Goal: Ask a question: Seek information or help from site administrators or community

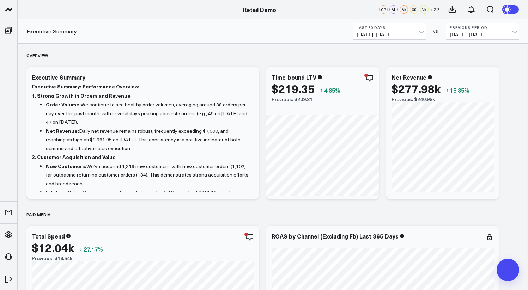
click at [434, 11] on span "+ 22" at bounding box center [434, 9] width 9 height 5
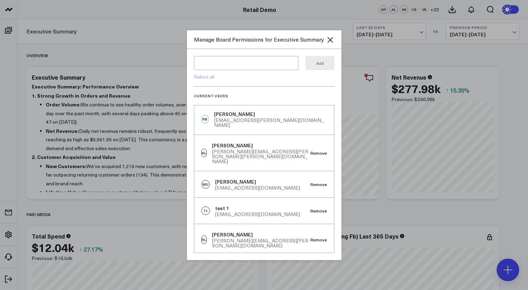
scroll to position [0, 0]
click at [331, 41] on icon "Close" at bounding box center [330, 40] width 6 height 6
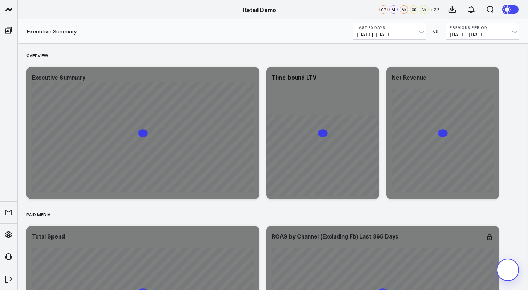
click at [509, 266] on icon at bounding box center [507, 269] width 11 height 11
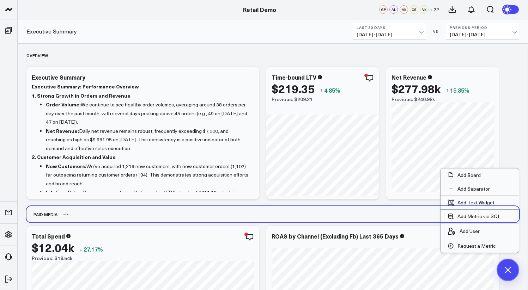
click at [381, 214] on div "Paid Media" at bounding box center [272, 214] width 492 height 16
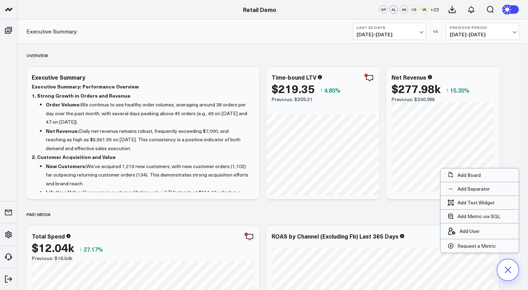
click at [509, 271] on icon at bounding box center [508, 270] width 12 height 12
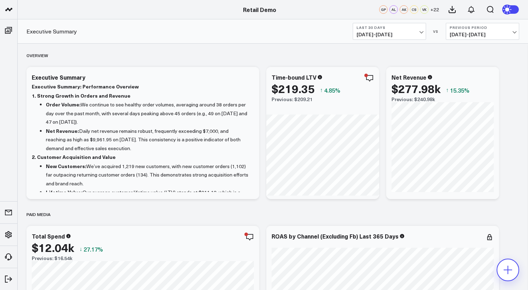
click at [505, 273] on icon at bounding box center [507, 269] width 11 height 11
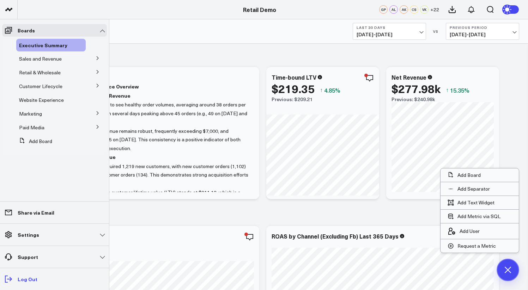
click at [28, 275] on link "Log Out" at bounding box center [54, 279] width 105 height 13
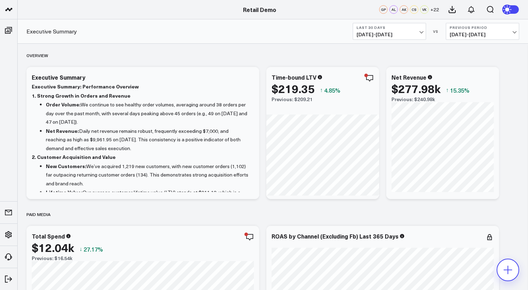
click at [508, 267] on icon at bounding box center [507, 269] width 11 height 11
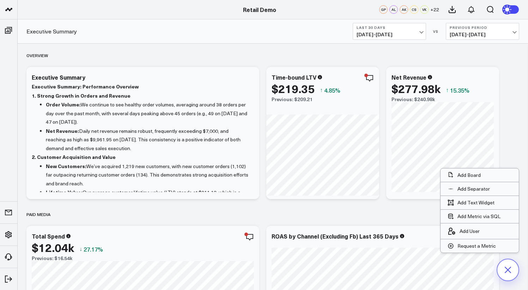
click at [508, 267] on icon at bounding box center [507, 270] width 16 height 16
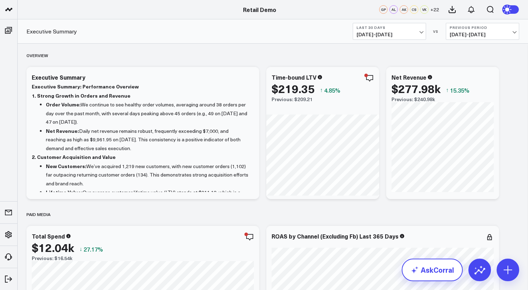
click at [429, 270] on link "AskCorral" at bounding box center [431, 270] width 61 height 23
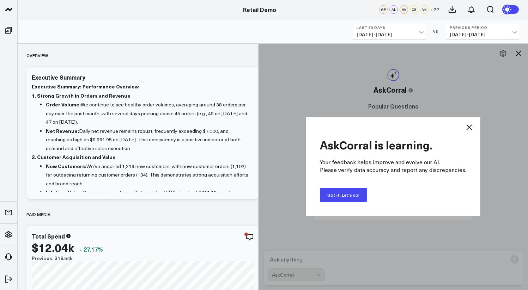
click at [338, 192] on button "Got it. Let's go!" at bounding box center [343, 195] width 47 height 14
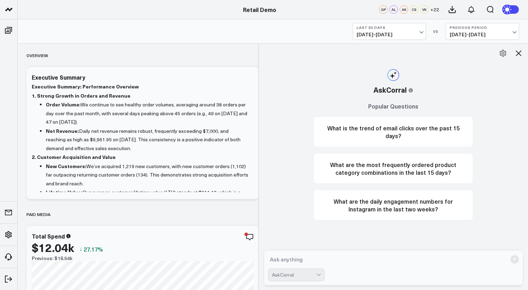
click at [503, 53] on icon at bounding box center [502, 53] width 7 height 7
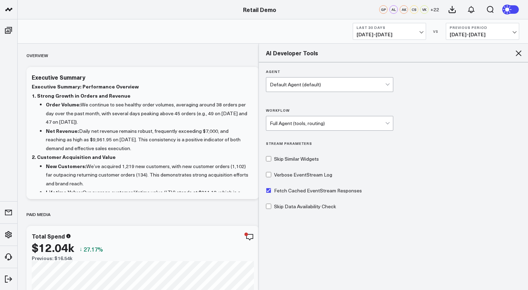
click at [303, 84] on div "Default Agent (default)" at bounding box center [328, 85] width 116 height 6
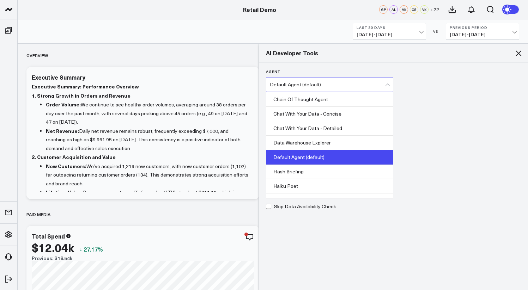
click at [450, 123] on div "Agent Chat With Your Data - Concise, 2 of 8. 8 results available. Use Up and Do…" at bounding box center [393, 175] width 269 height 227
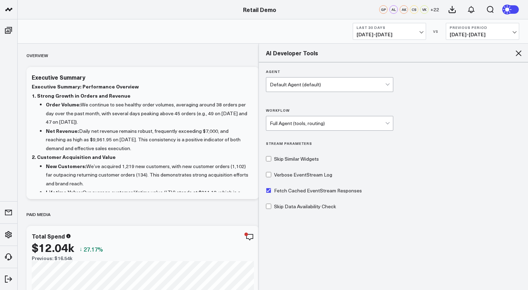
click at [309, 112] on label "Workflow" at bounding box center [330, 110] width 128 height 4
click at [293, 123] on input "Workflow" at bounding box center [292, 123] width 1 height 0
click at [310, 118] on div "Full Agent (tools, routing)" at bounding box center [328, 123] width 116 height 14
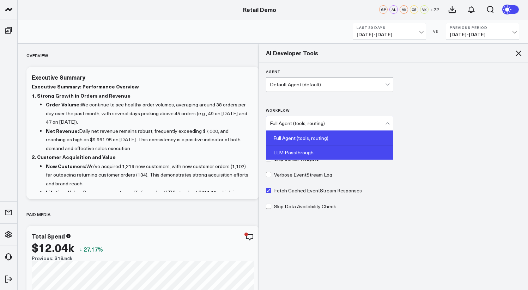
click at [311, 156] on div "LLM Passthrough" at bounding box center [329, 153] width 127 height 14
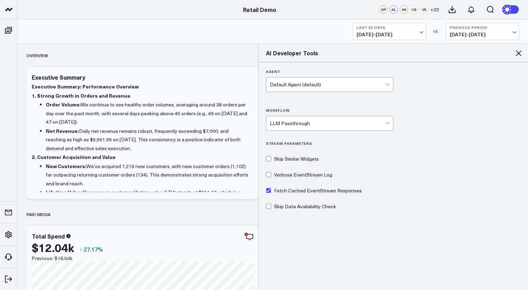
click at [413, 161] on div "Agent Default Agent (default) Workflow option LLM Passthrough, selected. LLM Pa…" at bounding box center [393, 175] width 269 height 227
click at [517, 53] on icon at bounding box center [518, 53] width 6 height 6
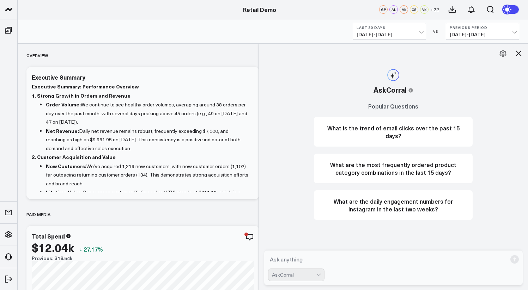
click at [346, 257] on textarea at bounding box center [387, 259] width 239 height 13
type textarea "hello"
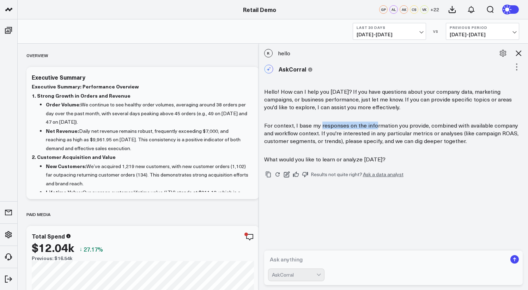
drag, startPoint x: 397, startPoint y: 152, endPoint x: 377, endPoint y: 125, distance: 33.7
click at [377, 125] on p "For context, I base my responses on the information you provide, combined with …" at bounding box center [393, 133] width 259 height 23
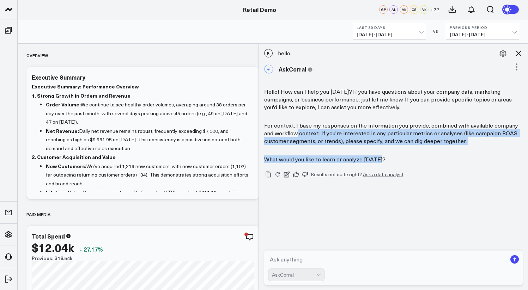
drag, startPoint x: 396, startPoint y: 158, endPoint x: 299, endPoint y: 130, distance: 101.1
click at [299, 130] on div "Hello! How can I help you [DATE]? If you have questions about your company data…" at bounding box center [393, 125] width 259 height 75
click at [299, 130] on p "For context, I base my responses on the information you provide, combined with …" at bounding box center [393, 133] width 259 height 23
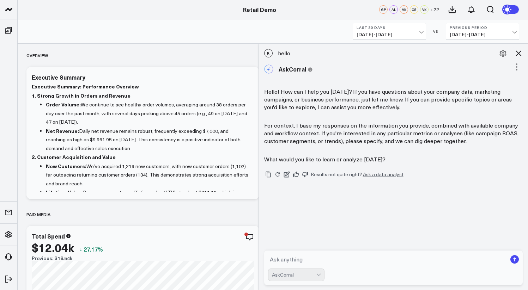
click at [305, 159] on p "What would you like to learn or analyze [DATE]?" at bounding box center [393, 159] width 259 height 8
click at [323, 160] on p "What would you like to learn or analyze [DATE]?" at bounding box center [393, 159] width 259 height 8
click at [502, 51] on icon at bounding box center [502, 53] width 7 height 7
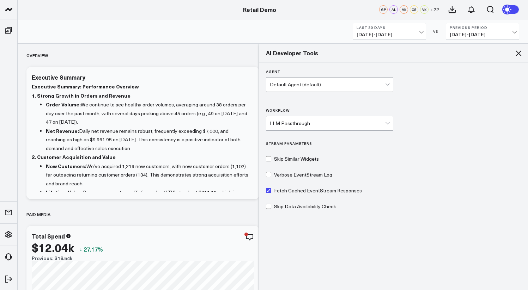
click at [353, 88] on div "Default Agent (default)" at bounding box center [328, 85] width 116 height 14
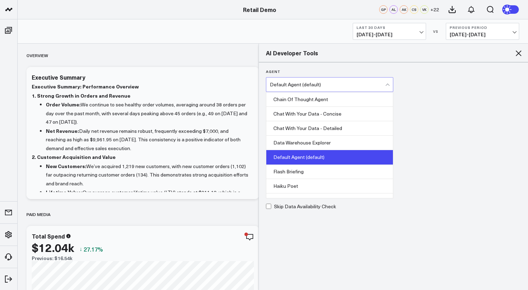
click at [459, 134] on div "Agent Data Warehouse Explorer, 4 of 8. 8 results available. Use Up and Down to …" at bounding box center [393, 175] width 269 height 227
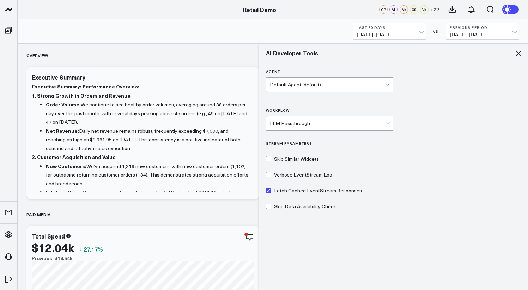
click at [519, 54] on icon at bounding box center [518, 53] width 6 height 6
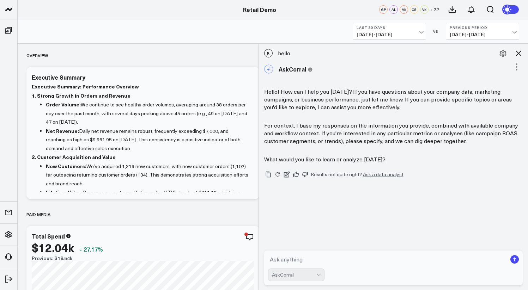
click at [343, 260] on textarea at bounding box center [387, 259] width 239 height 13
